Goal: Find specific page/section: Find specific page/section

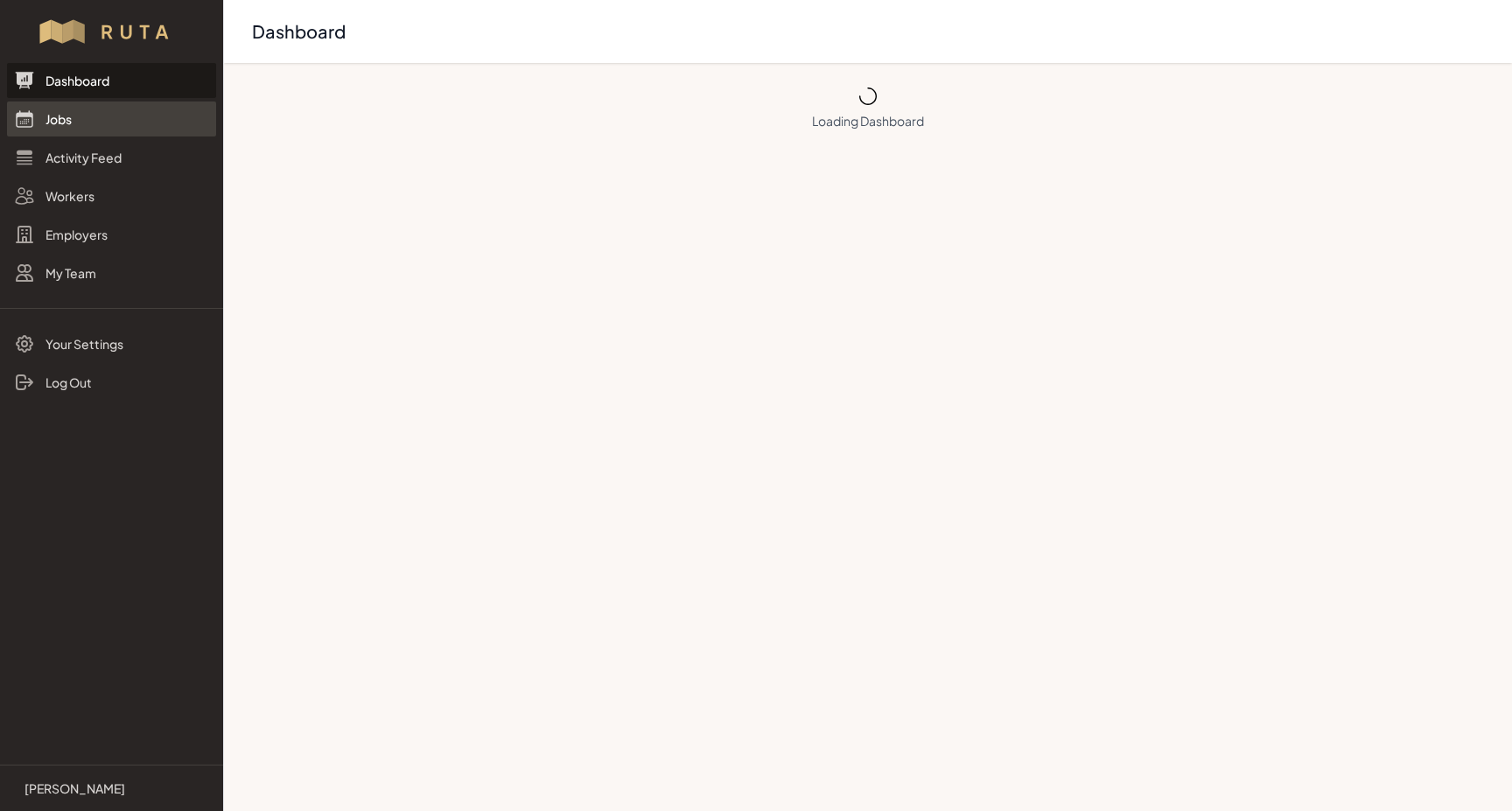
click at [46, 129] on link "Jobs" at bounding box center [111, 119] width 209 height 35
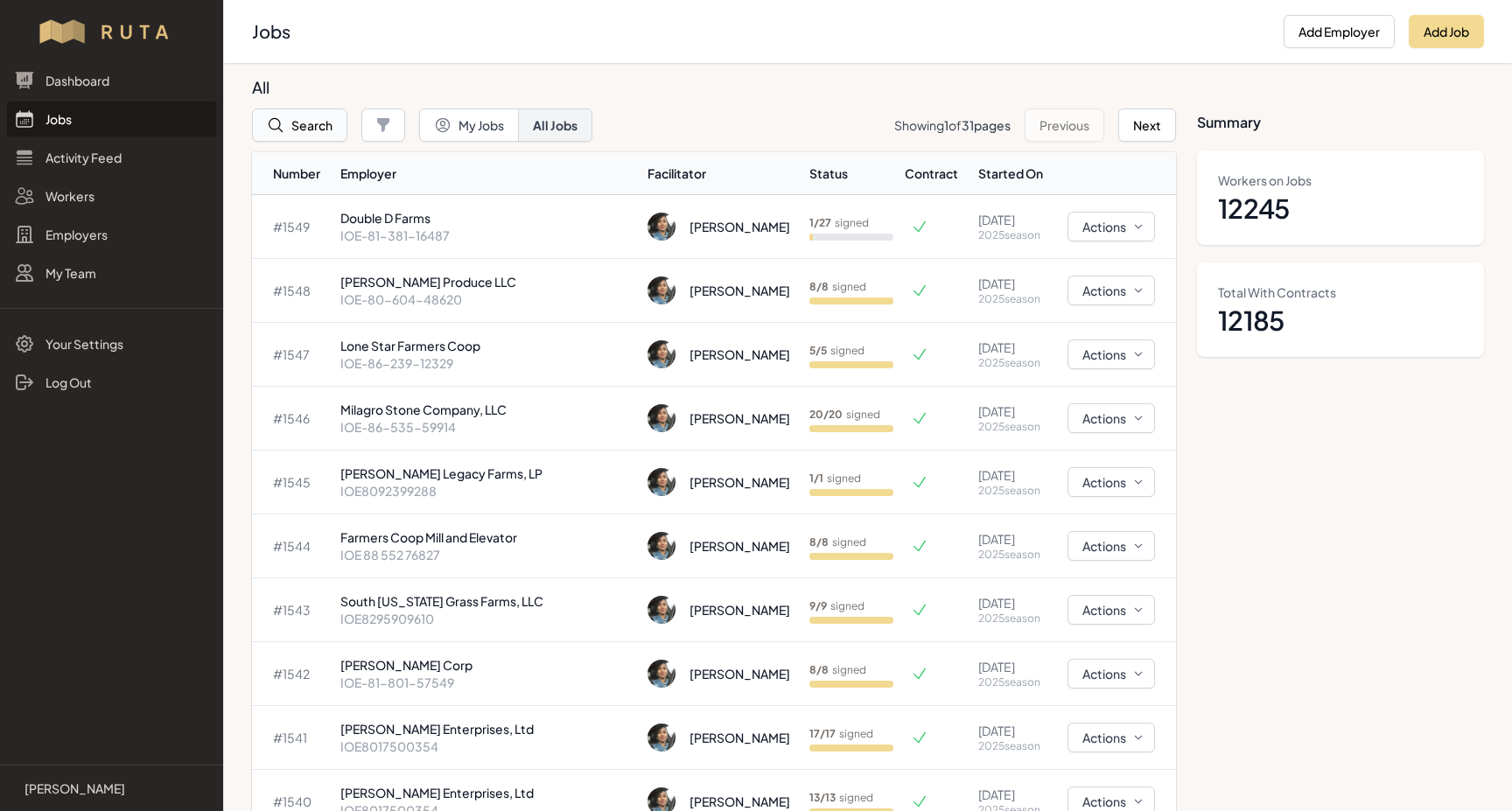
click at [315, 129] on button "Search" at bounding box center [300, 125] width 95 height 33
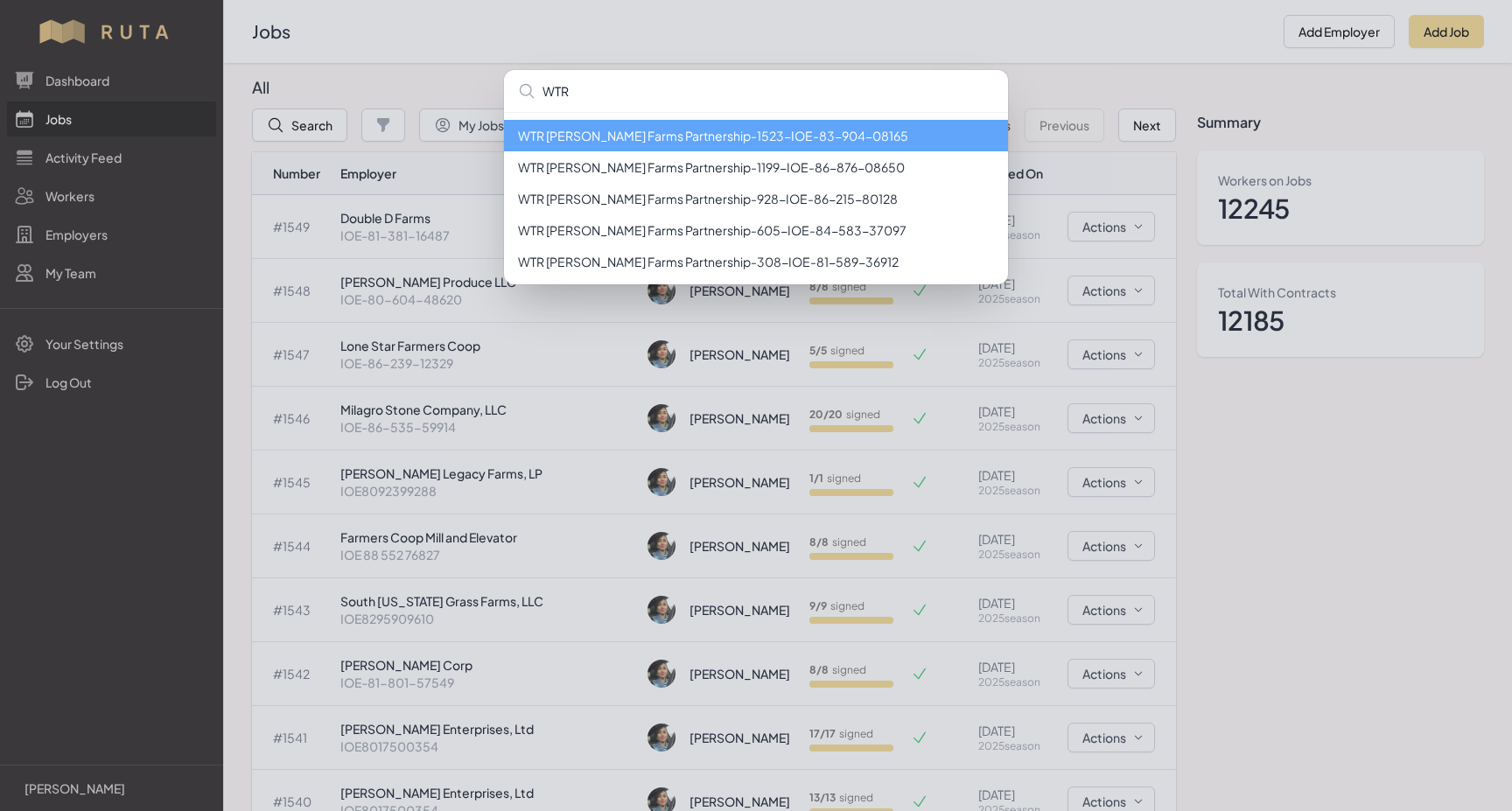
type input "WTR"
click at [744, 136] on li "WTR [PERSON_NAME] Farms Partnership - 1523 - IOE-83-904-08165" at bounding box center [756, 135] width 504 height 31
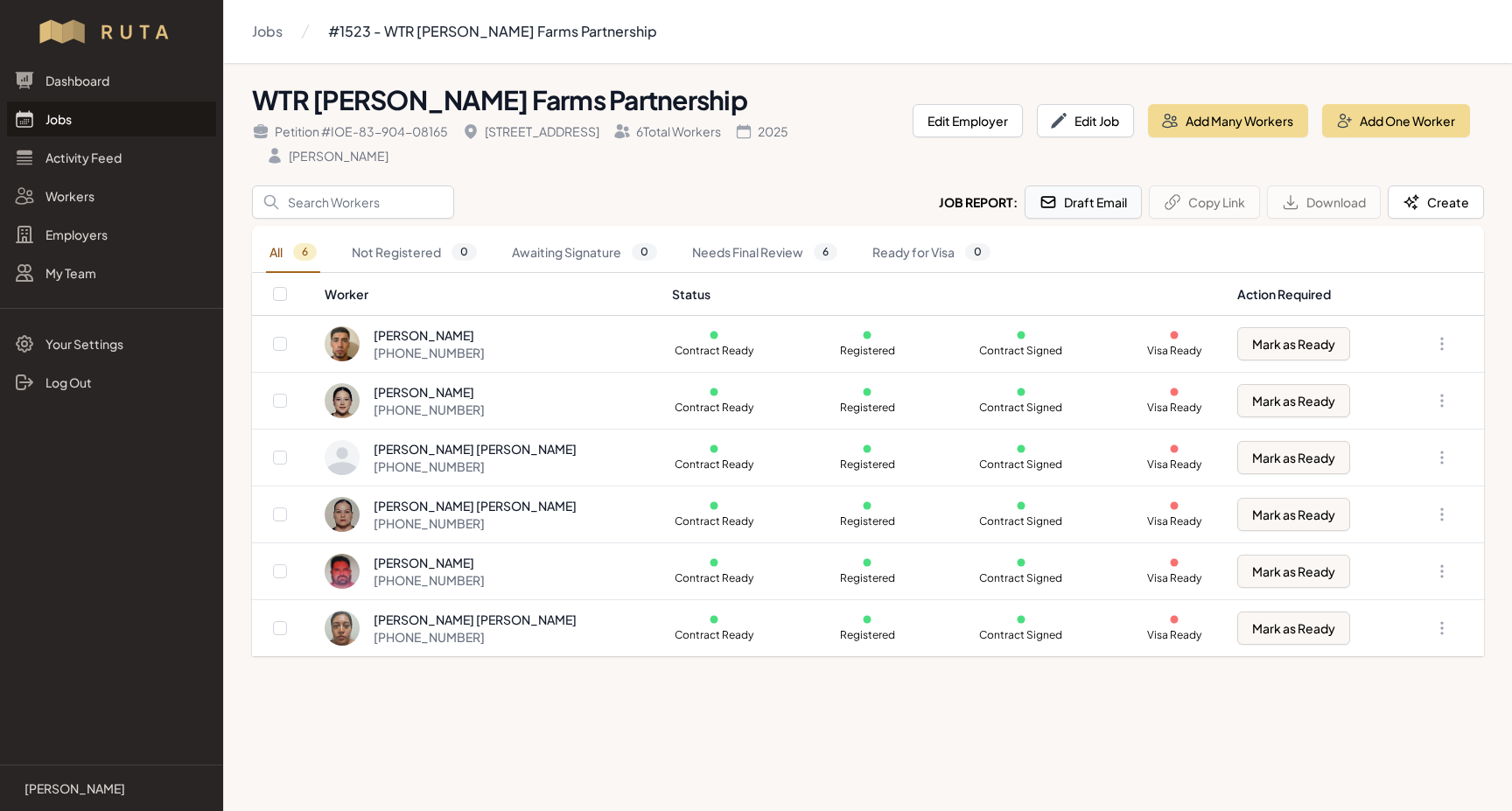
click at [1074, 209] on button "Draft Email" at bounding box center [1083, 202] width 117 height 33
click at [325, 207] on input "Search" at bounding box center [353, 202] width 202 height 33
click at [45, 117] on link "Jobs" at bounding box center [111, 119] width 209 height 35
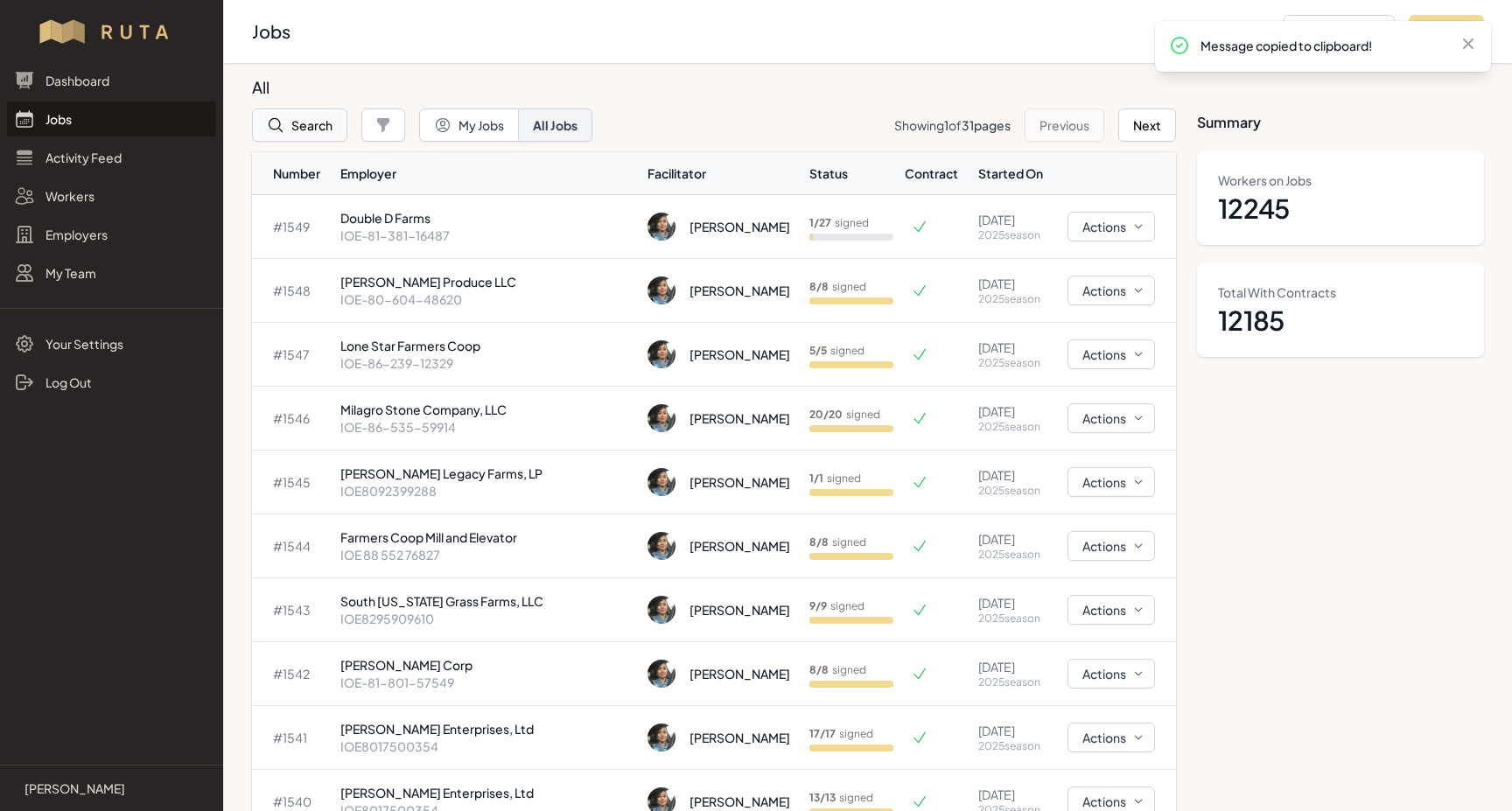
click at [302, 132] on button "Search" at bounding box center [300, 125] width 95 height 33
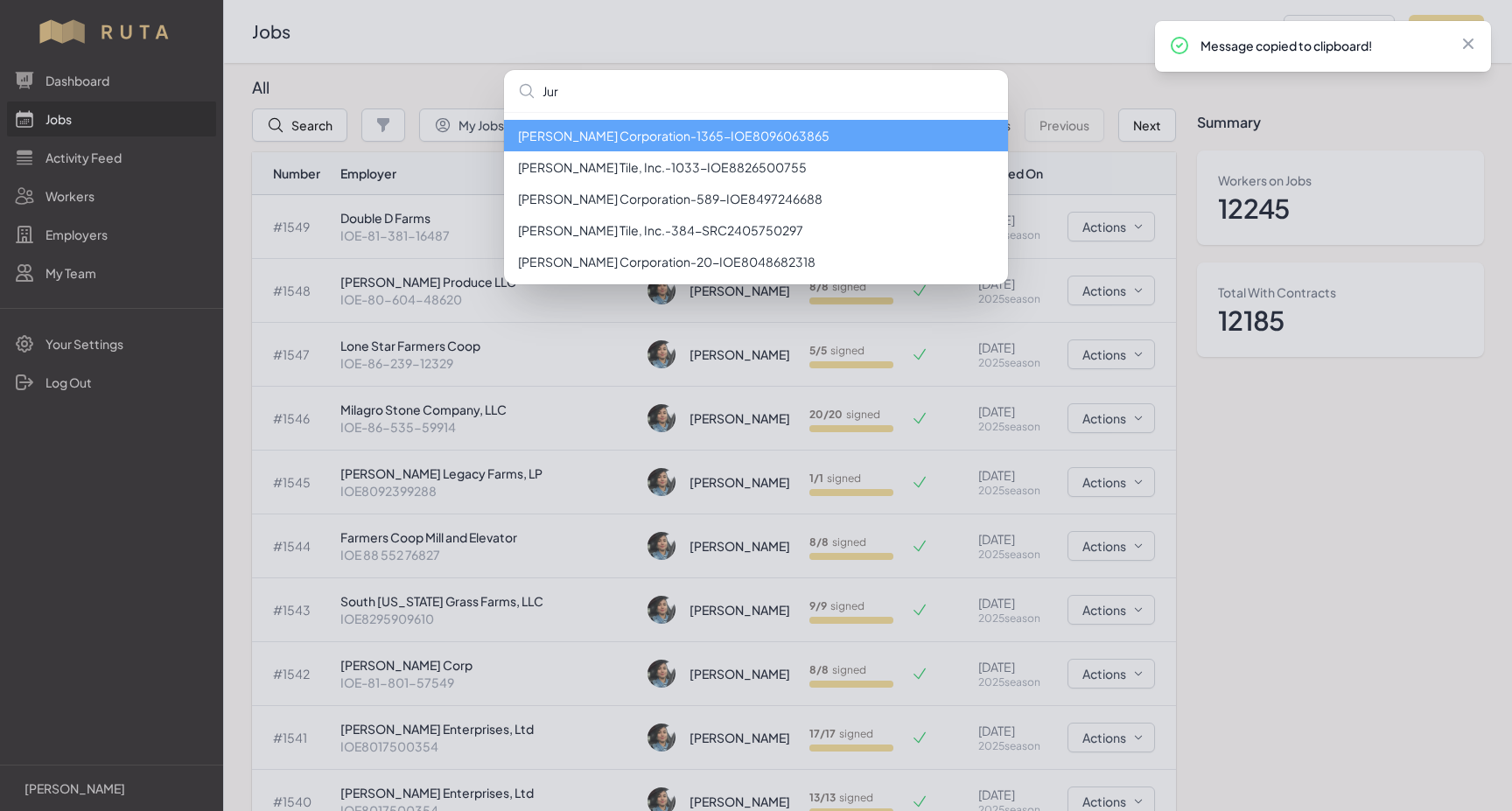
type input "Jur"
click at [635, 137] on li "[PERSON_NAME] Corporation - 1365 - IOE8096063865" at bounding box center [756, 135] width 504 height 31
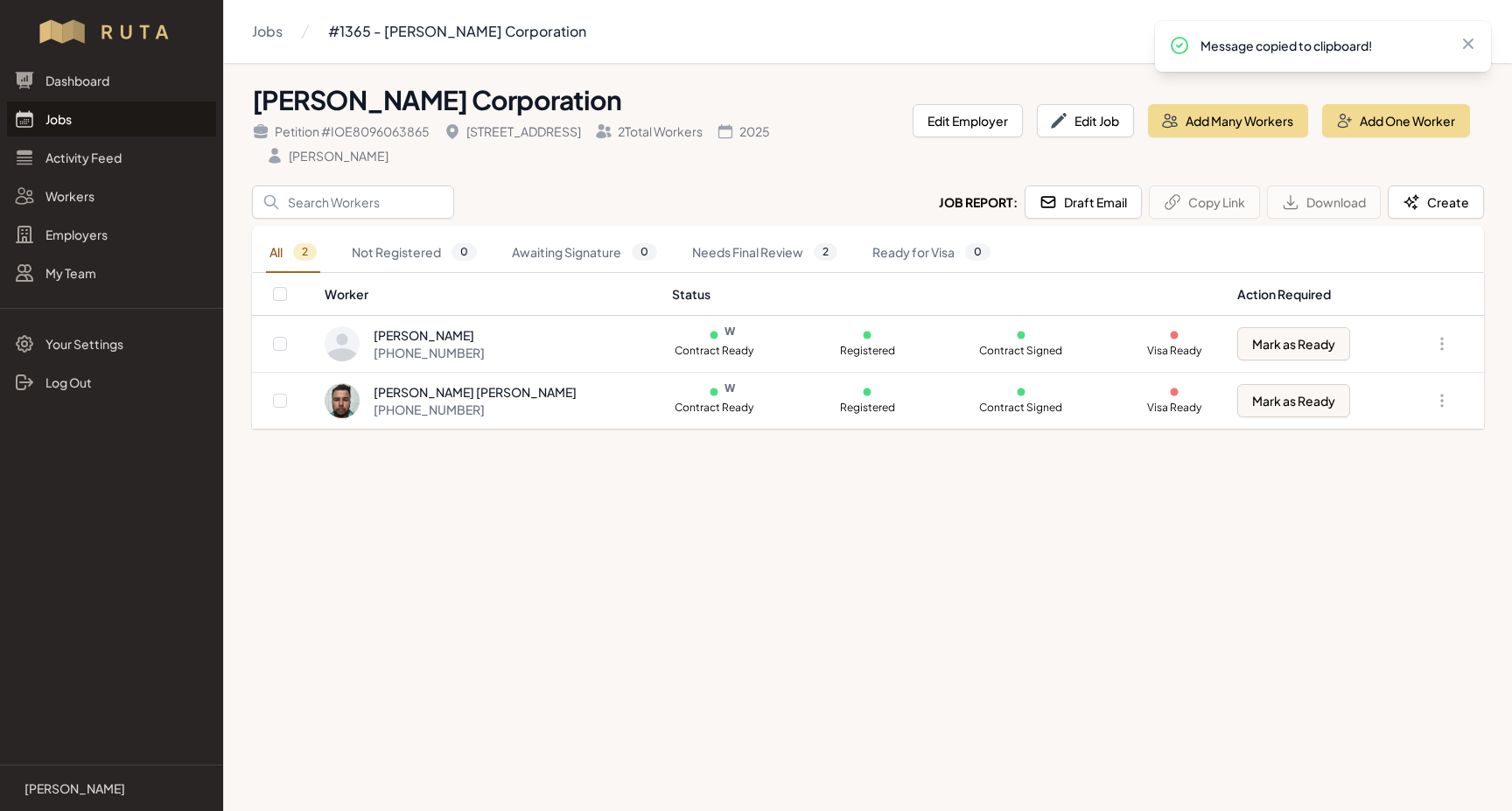
click at [63, 126] on link "Jobs" at bounding box center [111, 119] width 209 height 35
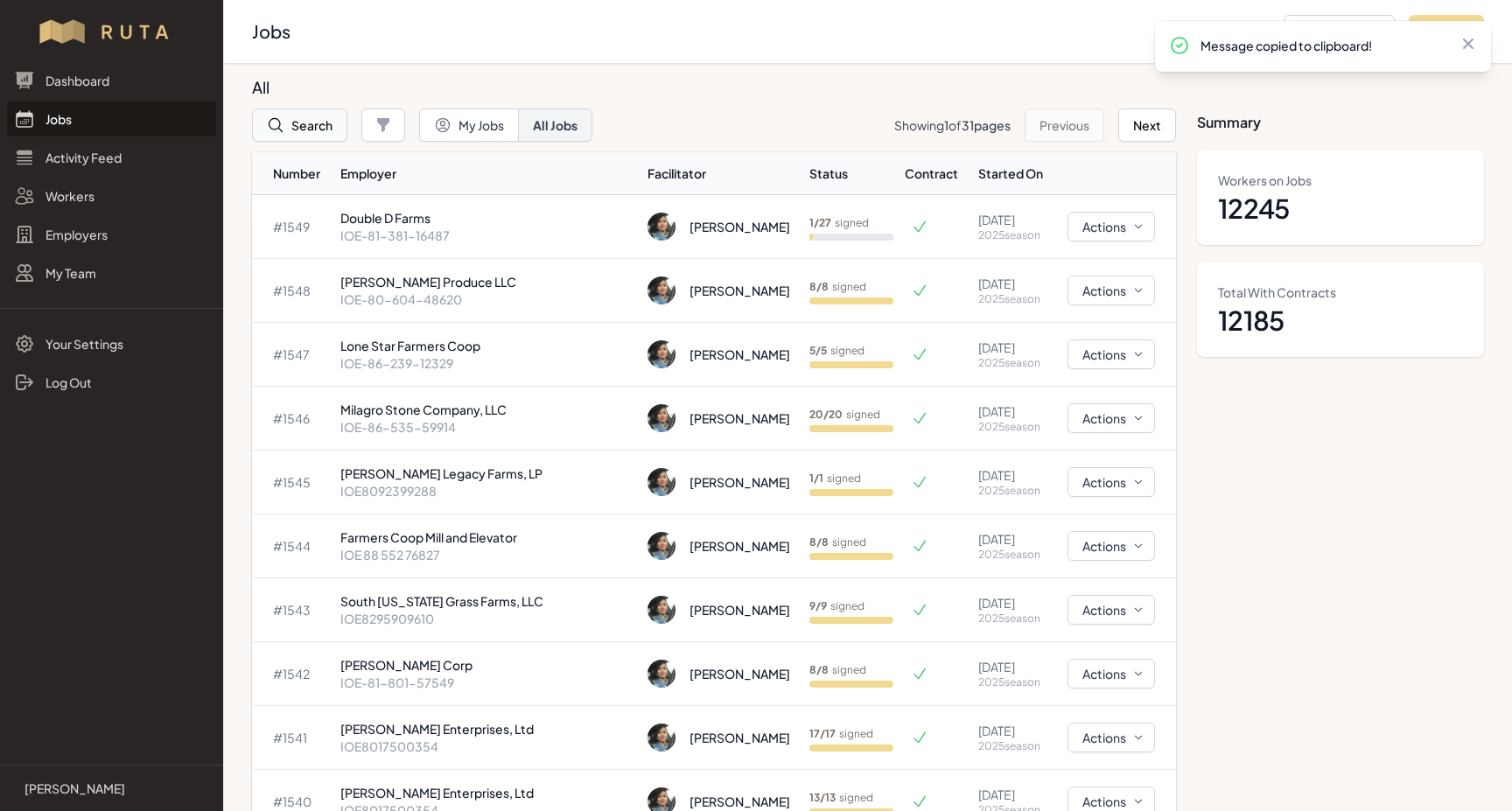
click at [322, 124] on button "Search" at bounding box center [300, 125] width 95 height 33
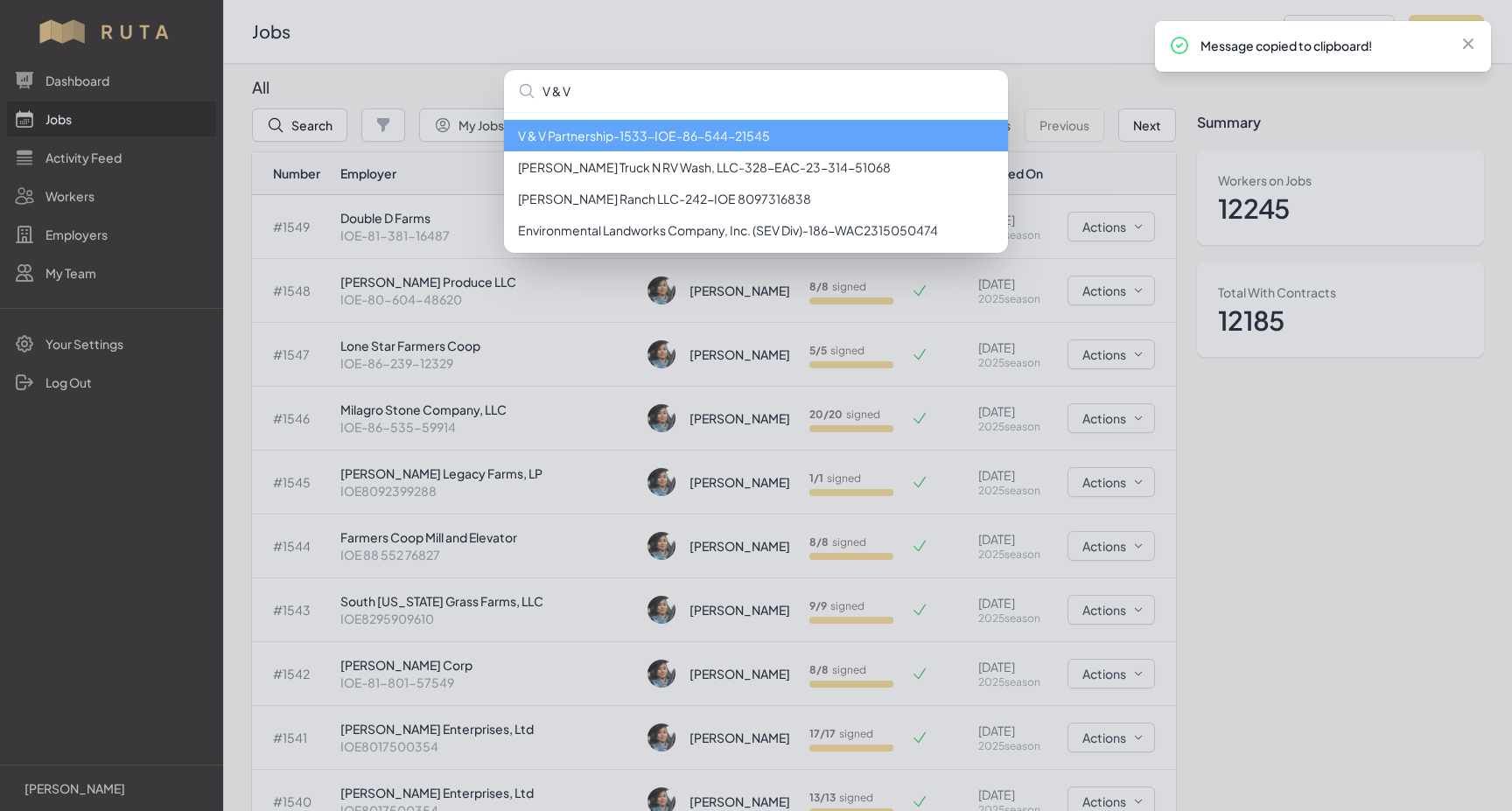
type input "V & V"
click at [738, 139] on li "V & V Partnership - 1533 - IOE-86-544-21545" at bounding box center [756, 135] width 504 height 31
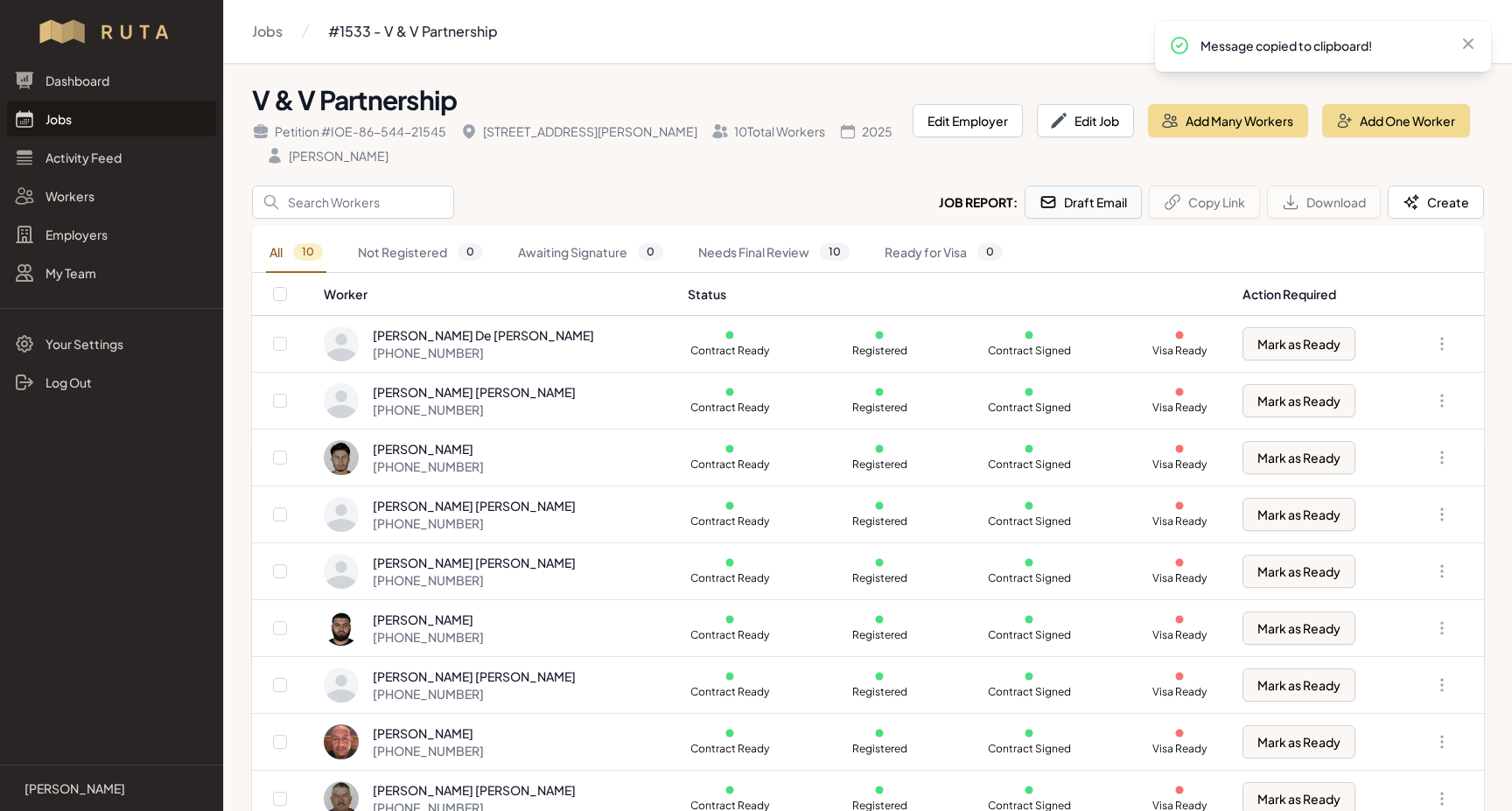
click at [1107, 197] on button "Draft Email" at bounding box center [1083, 202] width 117 height 33
click at [1090, 205] on button "Draft Email" at bounding box center [1083, 202] width 117 height 33
click at [50, 121] on link "Jobs" at bounding box center [111, 119] width 209 height 35
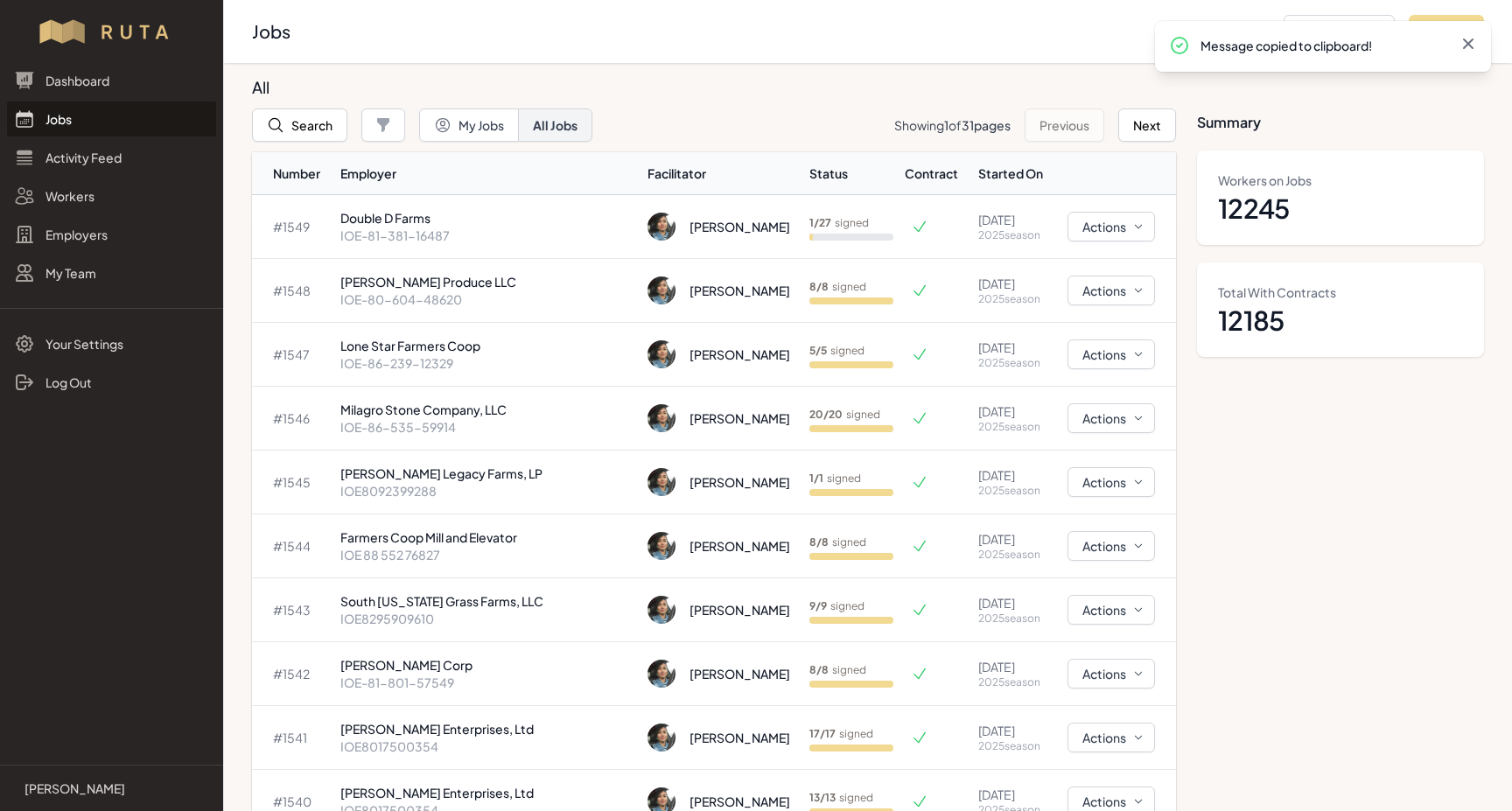
click at [1470, 46] on icon at bounding box center [1467, 43] width 10 height 10
